Goal: Use online tool/utility: Utilize a website feature to perform a specific function

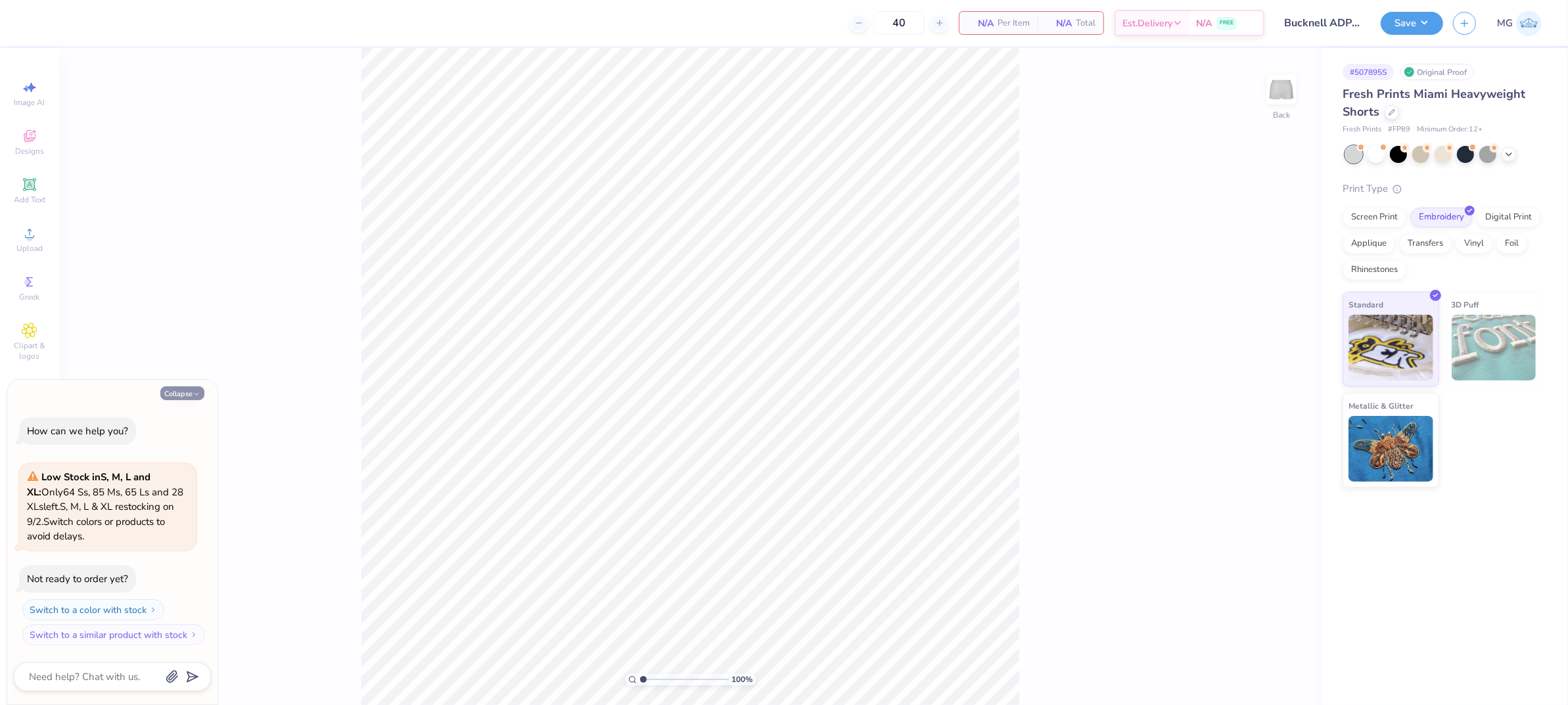
click at [193, 392] on icon "button" at bounding box center [196, 394] width 8 height 8
type textarea "x"
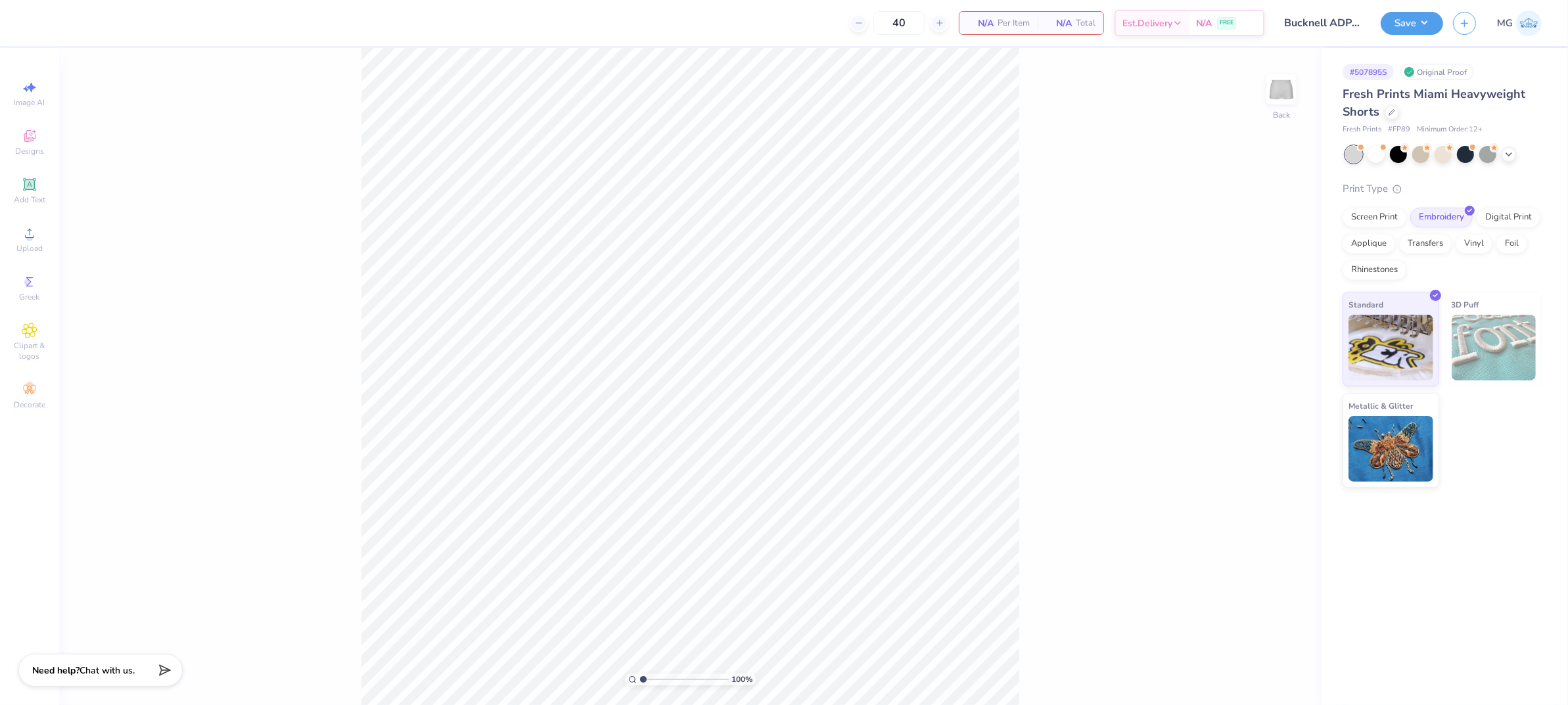
click at [201, 264] on div "100 % Back" at bounding box center [691, 376] width 1263 height 657
click at [37, 238] on icon at bounding box center [29, 233] width 16 height 16
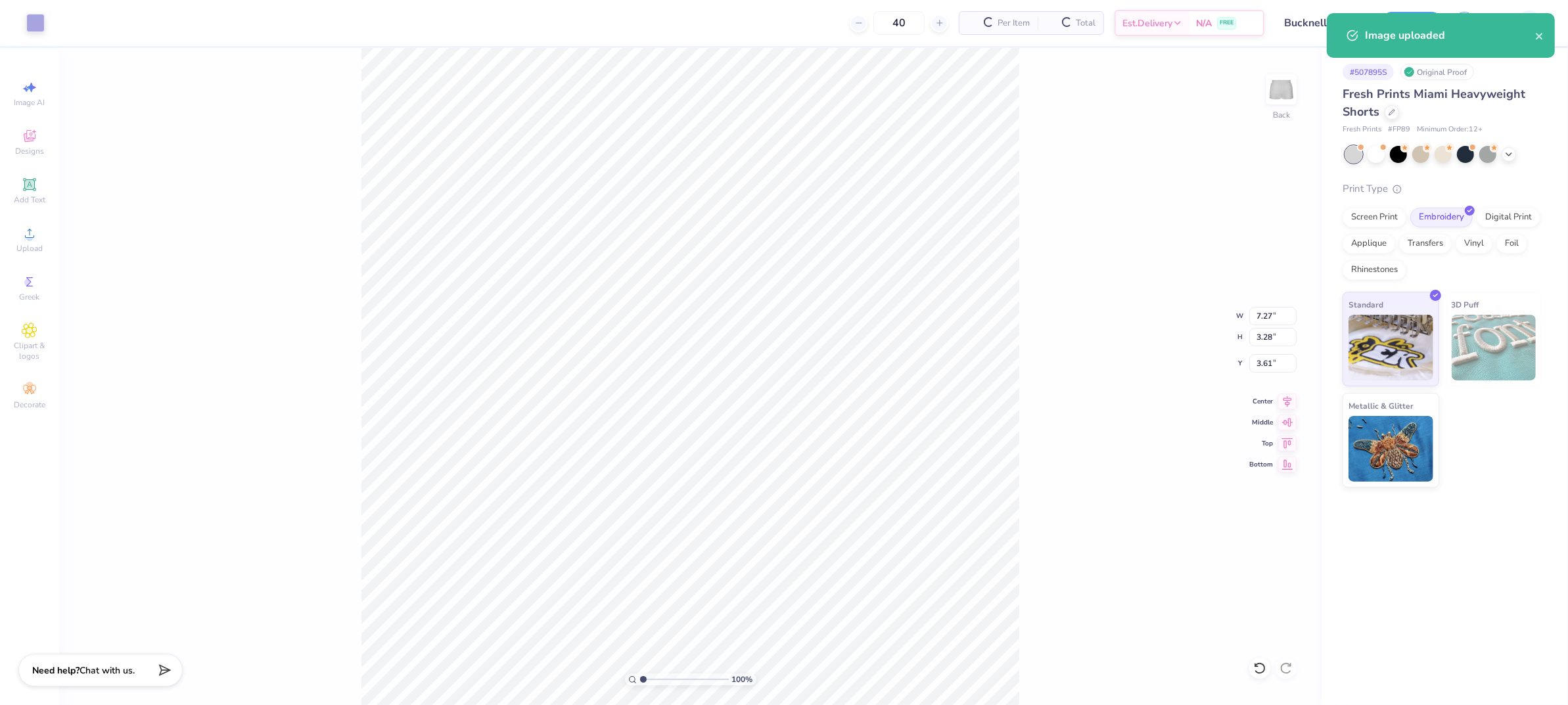
type input "6.72"
click at [1271, 314] on input "7.27" at bounding box center [1273, 316] width 48 height 18
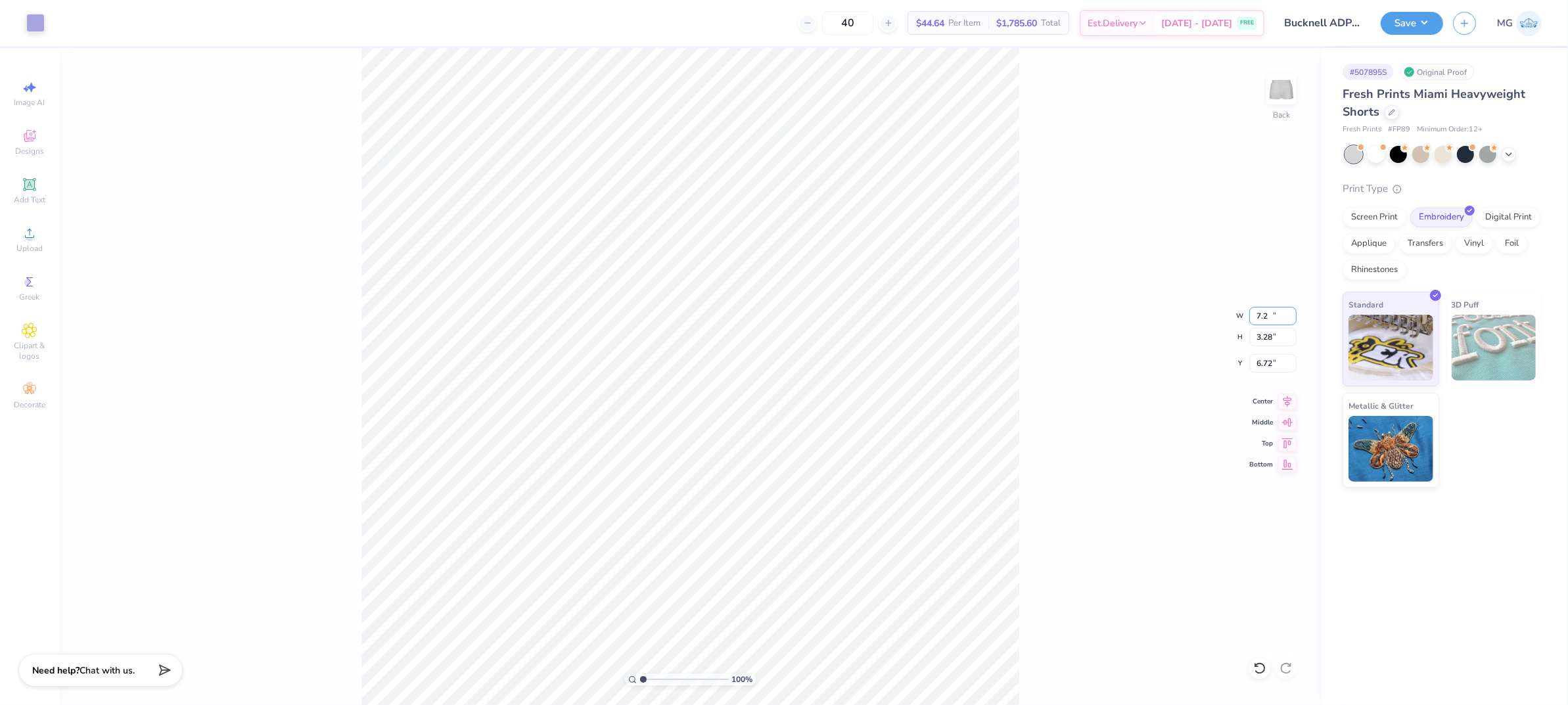
type input "7"
type input "6.00"
type input "2.71"
type input "7.01"
type input "6.94"
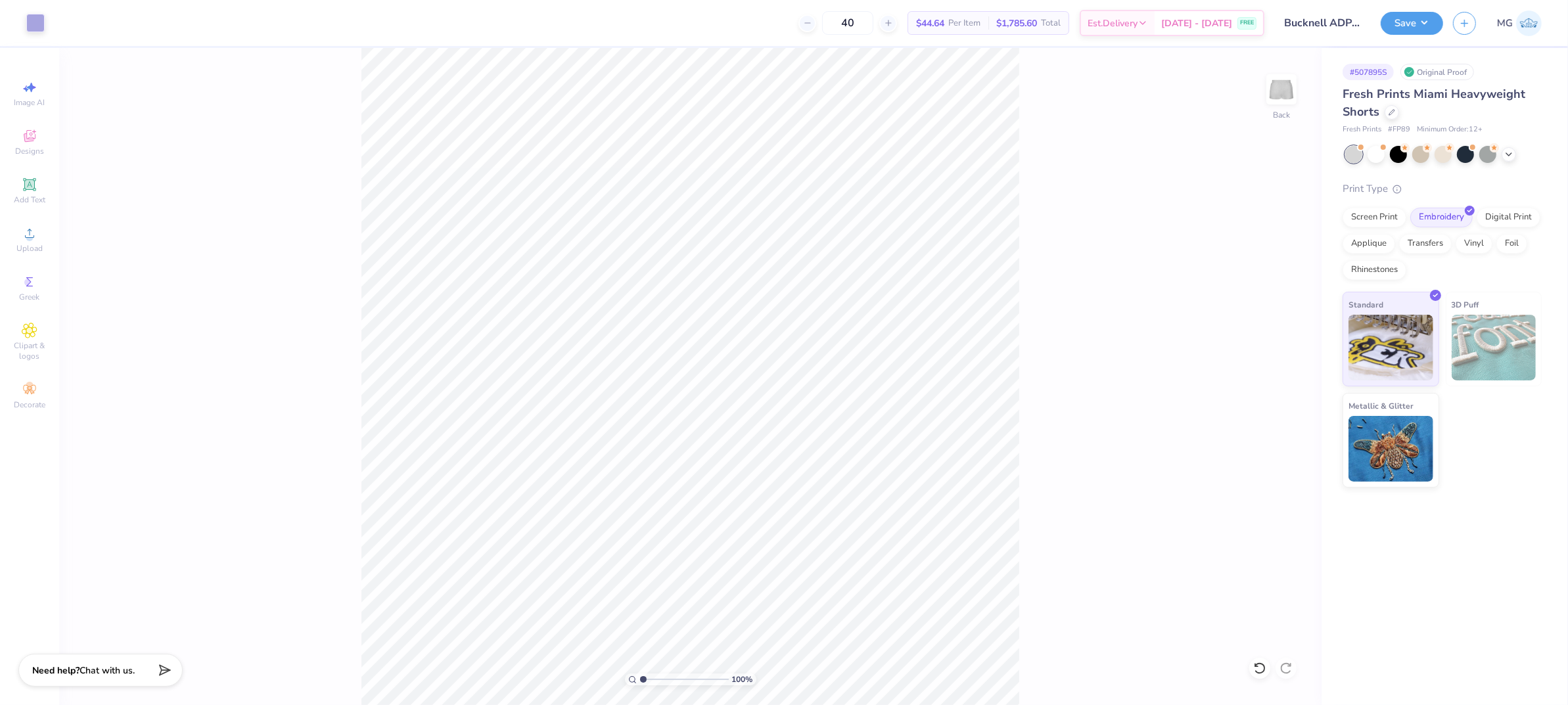
click at [1086, 250] on div "100 % Back" at bounding box center [691, 376] width 1263 height 657
type input "6.95"
click at [1194, 216] on div "100 % Back" at bounding box center [691, 376] width 1263 height 657
type input "6.89"
click at [1286, 401] on icon at bounding box center [1288, 399] width 8 height 11
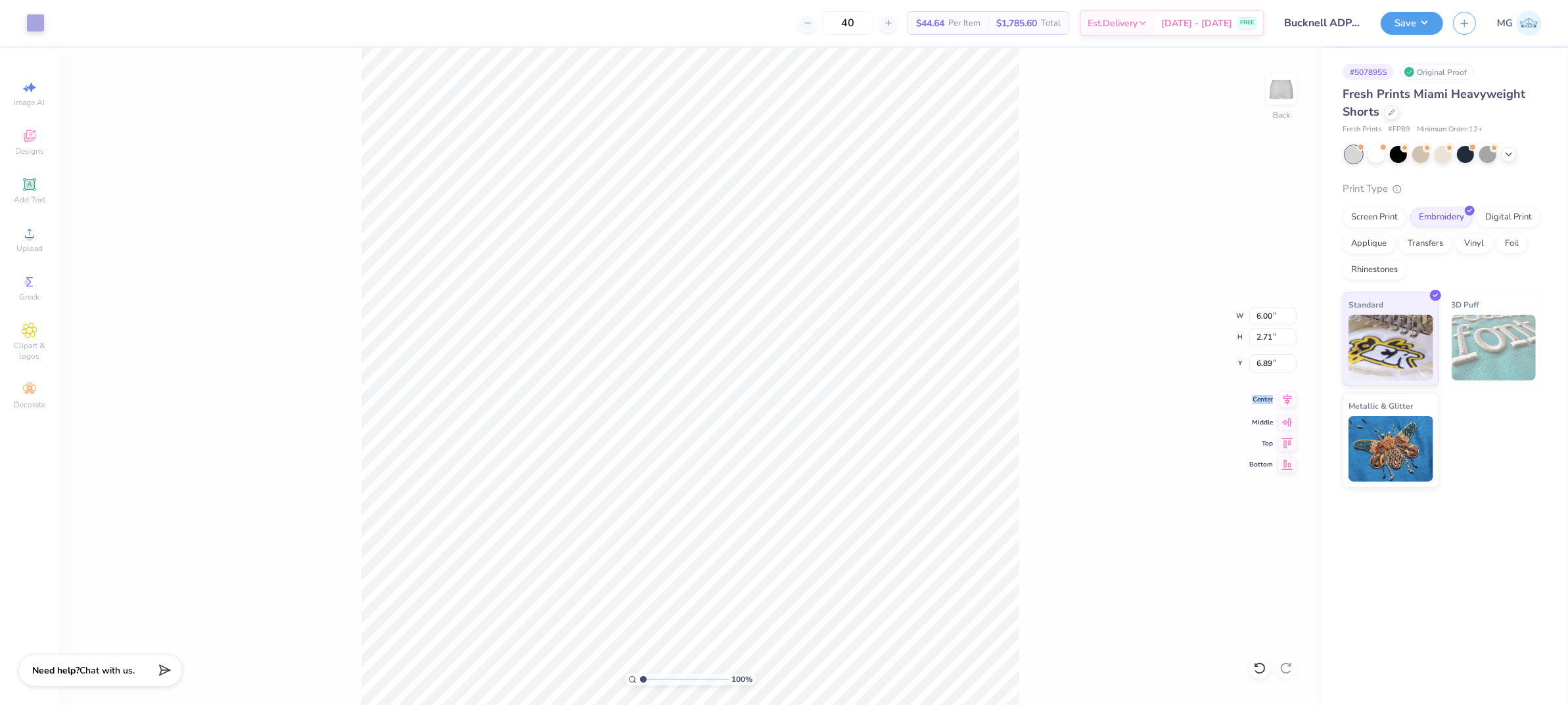
click at [1285, 400] on icon at bounding box center [1287, 399] width 18 height 16
click at [1168, 268] on div "100 % Back W 6.00 6.00 " H 2.71 2.71 " Y 6.89 6.89 " Center Middle Top Bottom" at bounding box center [691, 376] width 1263 height 657
click at [1418, 16] on button "Save" at bounding box center [1412, 21] width 62 height 23
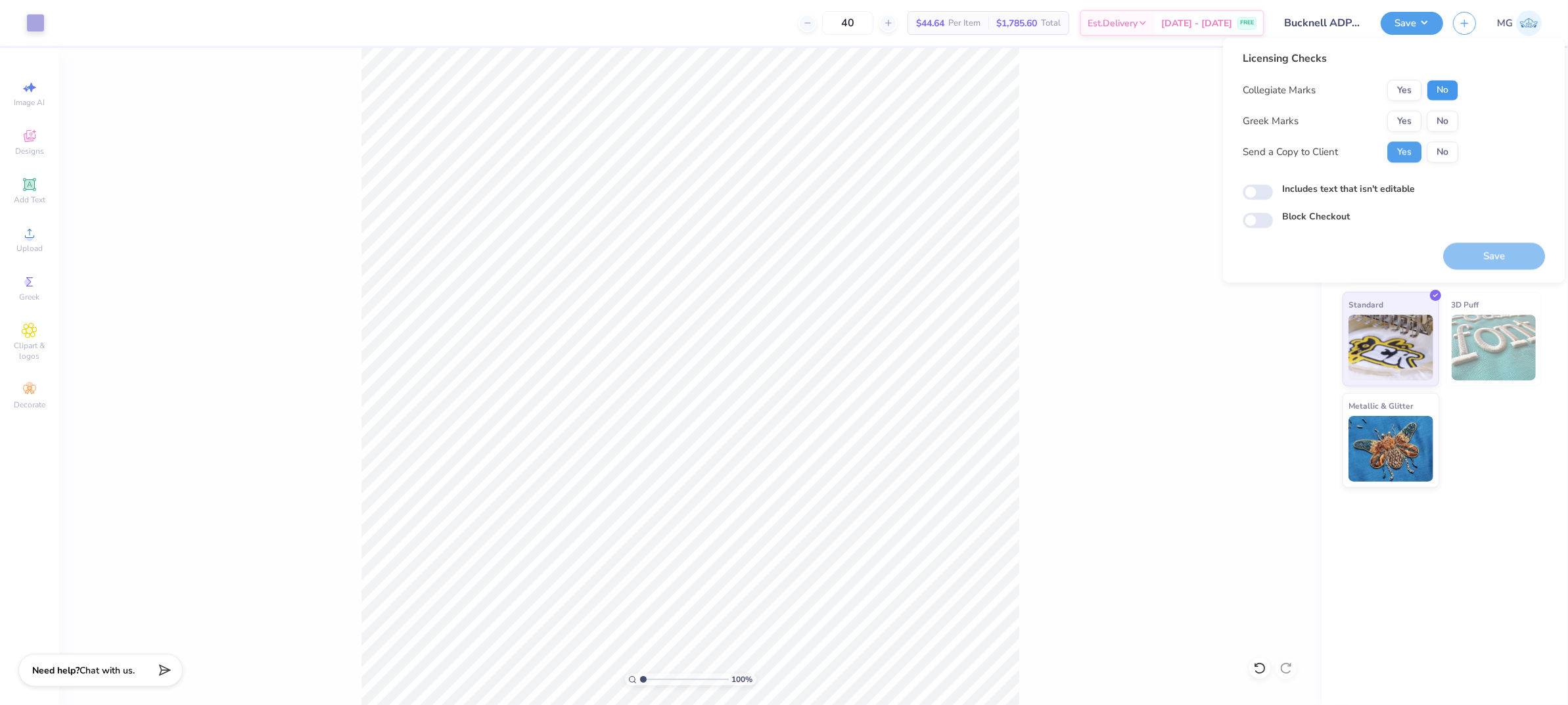
click at [1447, 83] on button "No" at bounding box center [1442, 91] width 31 height 21
click at [1395, 118] on button "Yes" at bounding box center [1404, 122] width 34 height 21
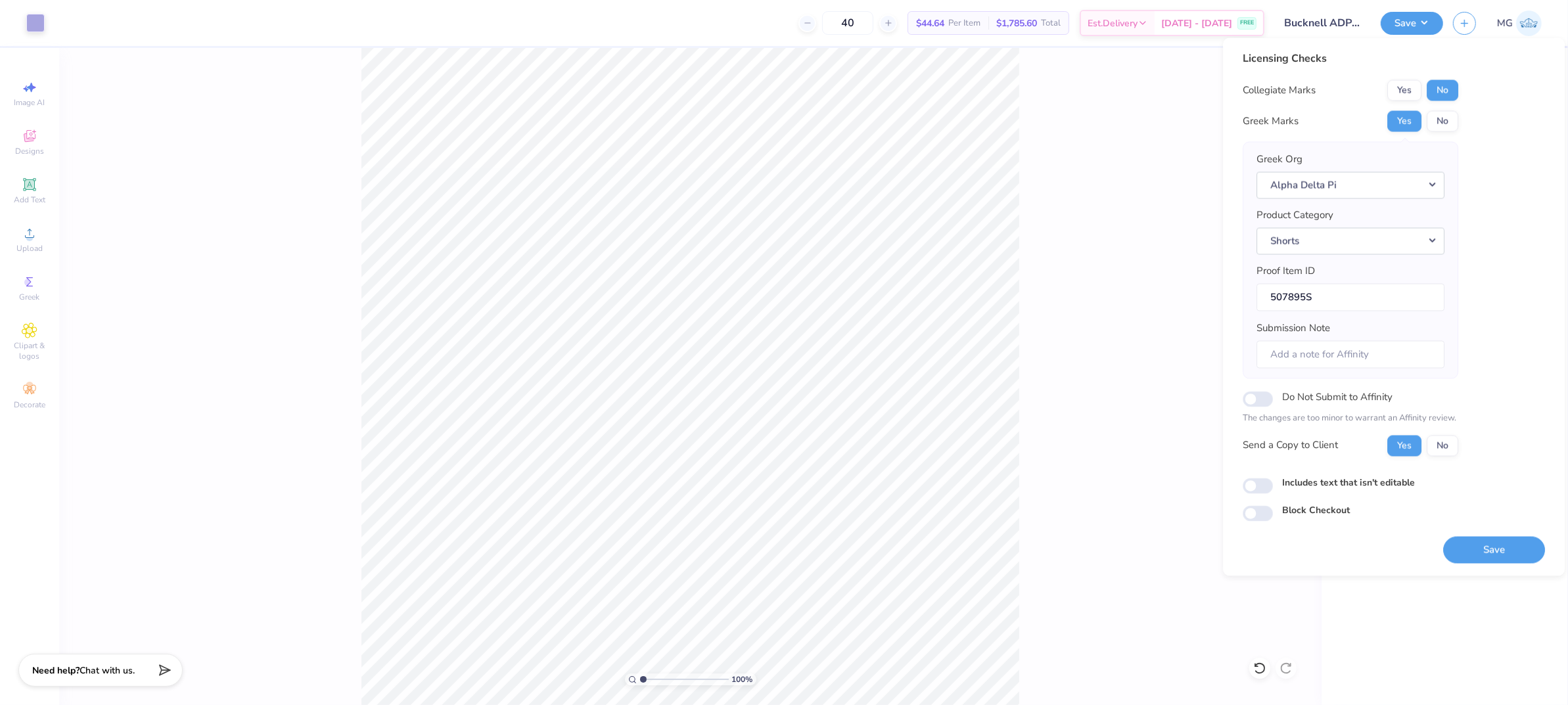
click at [1280, 486] on div "Includes text that isn't editable" at bounding box center [1394, 483] width 302 height 15
click at [1351, 490] on label "Includes text that isn't editable" at bounding box center [1349, 483] width 133 height 14
click at [1273, 490] on input "Includes text that isn't editable" at bounding box center [1257, 485] width 30 height 16
checkbox input "true"
click at [1481, 543] on button "Save" at bounding box center [1495, 550] width 102 height 27
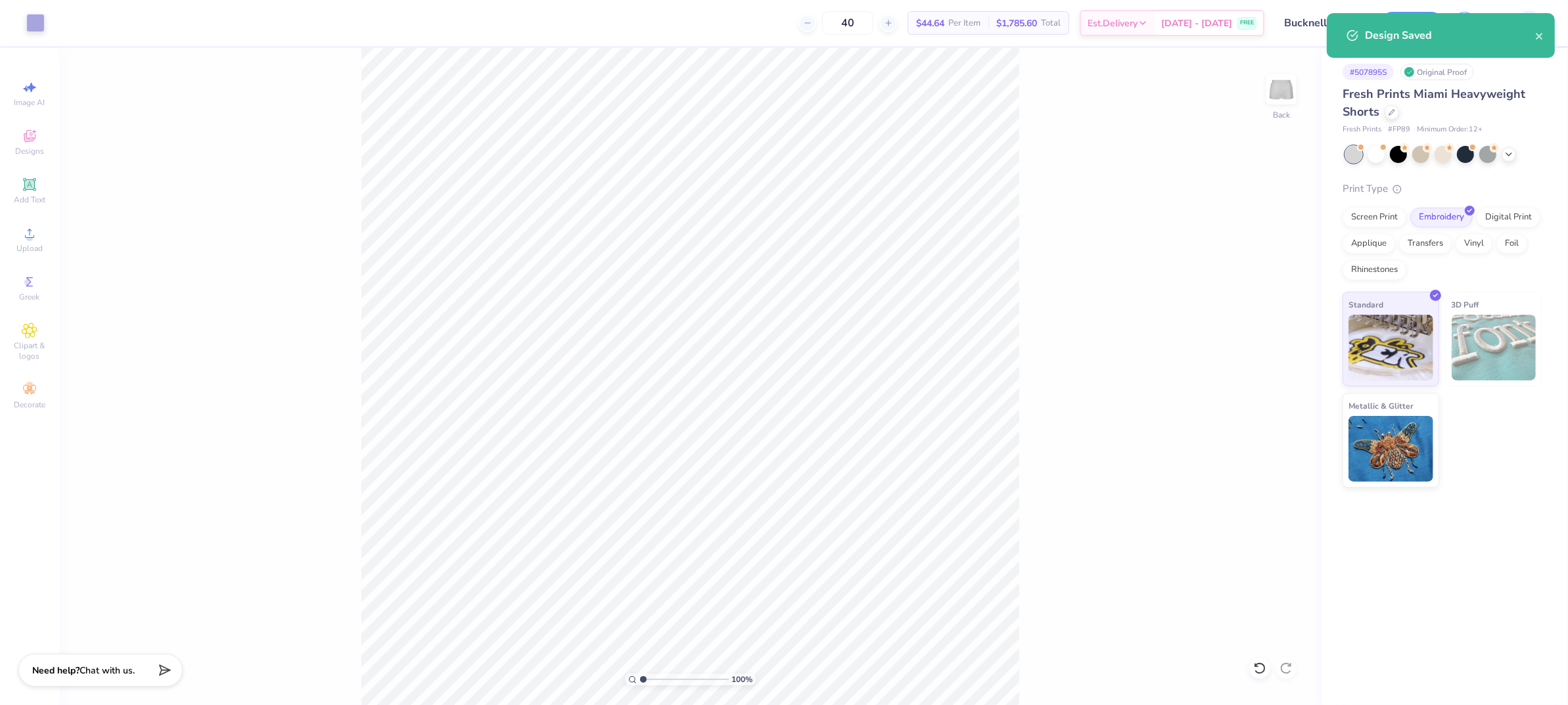
click at [1125, 222] on div "100 % Back" at bounding box center [691, 376] width 1263 height 657
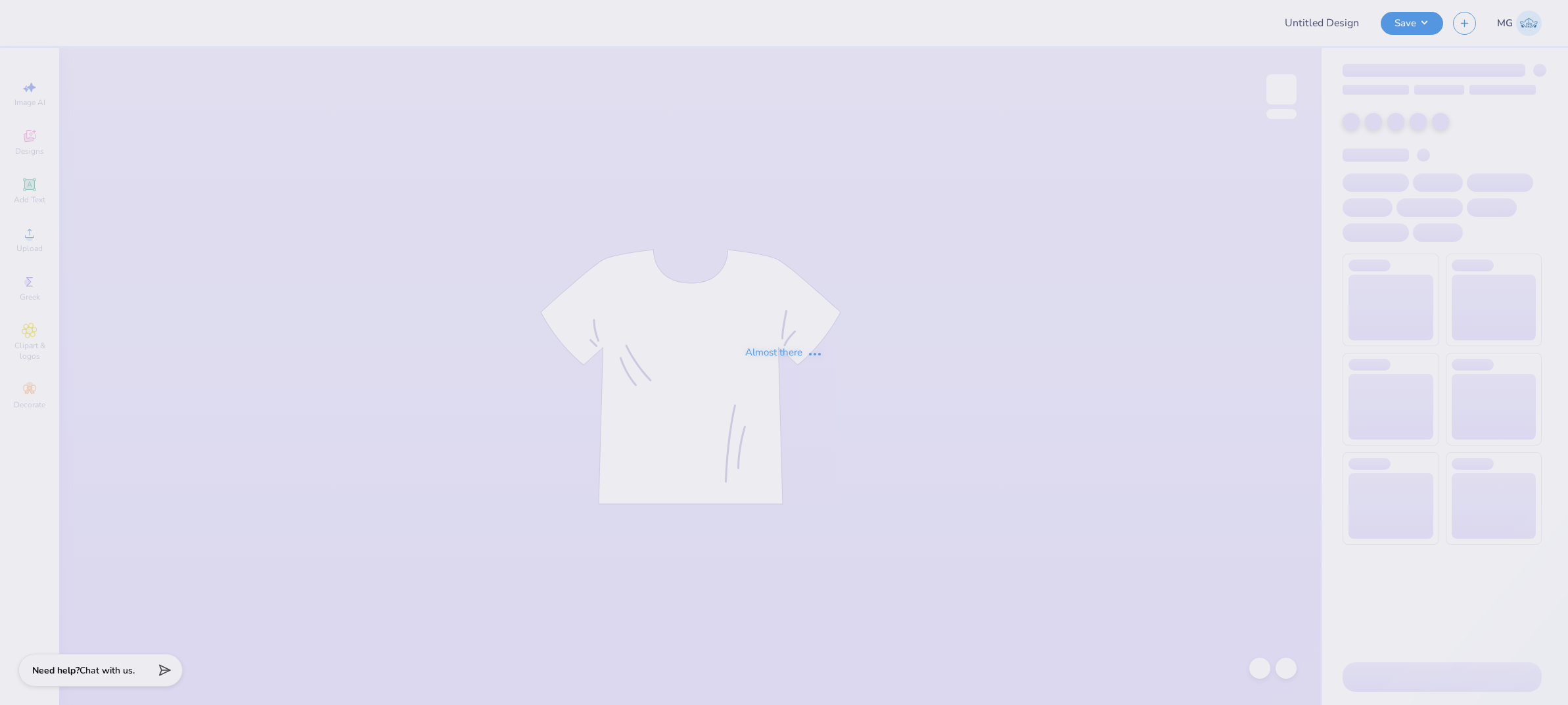
type input "Tulane AEPi formal shirts"
